Goal: Transaction & Acquisition: Purchase product/service

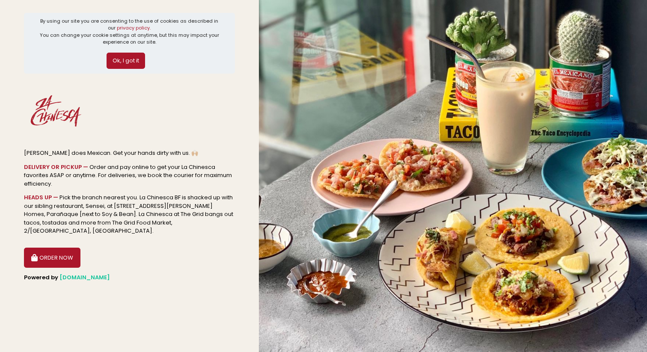
click at [137, 51] on div "Ok, I got it" at bounding box center [130, 58] width 182 height 24
click at [133, 60] on button "Ok, I got it" at bounding box center [126, 61] width 39 height 16
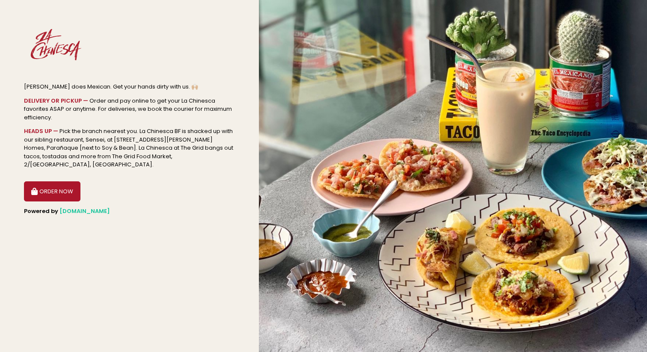
click at [72, 182] on button "ORDER NOW" at bounding box center [52, 192] width 57 height 21
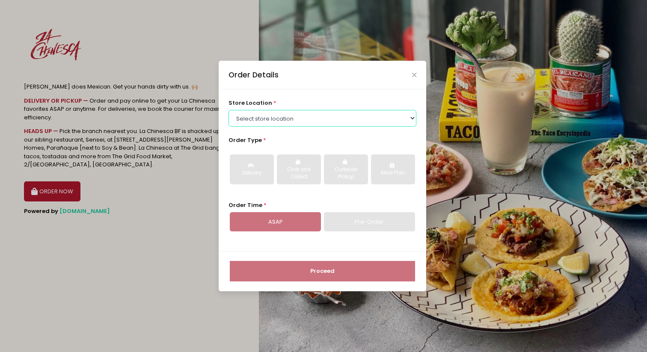
click at [308, 122] on select "Select store location [GEOGRAPHIC_DATA] BF La Chinesca at The [GEOGRAPHIC_DATA]…" at bounding box center [323, 118] width 188 height 16
click at [229, 110] on select "Select store location [GEOGRAPHIC_DATA] BF La Chinesca at The [GEOGRAPHIC_DATA]…" at bounding box center [323, 118] width 188 height 16
click at [308, 116] on select "Select store location [GEOGRAPHIC_DATA] BF La Chinesca at The [GEOGRAPHIC_DATA]…" at bounding box center [323, 118] width 188 height 16
select select "6758154f5afa38b8ac1ee0a0"
click at [229, 110] on select "Select store location [GEOGRAPHIC_DATA] BF La Chinesca at The [GEOGRAPHIC_DATA]…" at bounding box center [323, 118] width 188 height 16
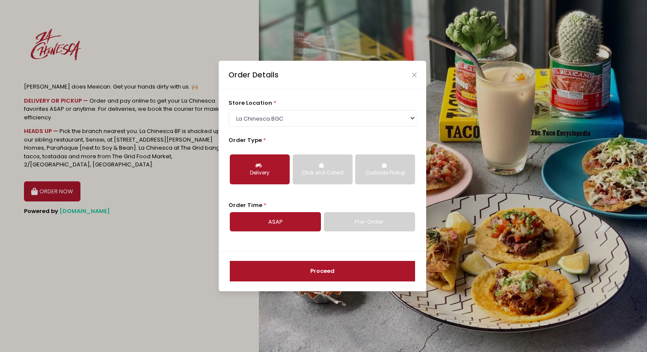
click at [337, 166] on button "Click and Collect" at bounding box center [323, 170] width 60 height 30
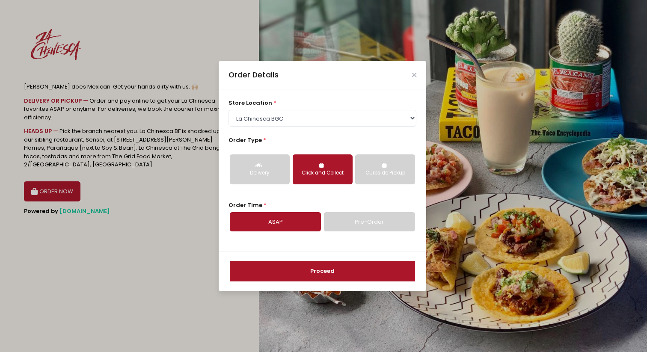
click at [375, 173] on div "Curbside Pickup" at bounding box center [385, 174] width 48 height 8
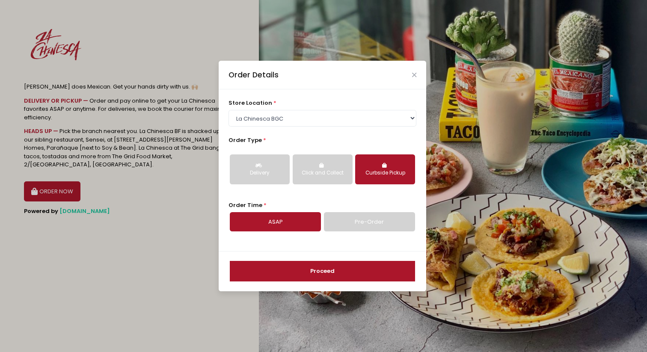
click at [325, 273] on button "Proceed" at bounding box center [322, 271] width 185 height 21
